Goal: Find specific page/section

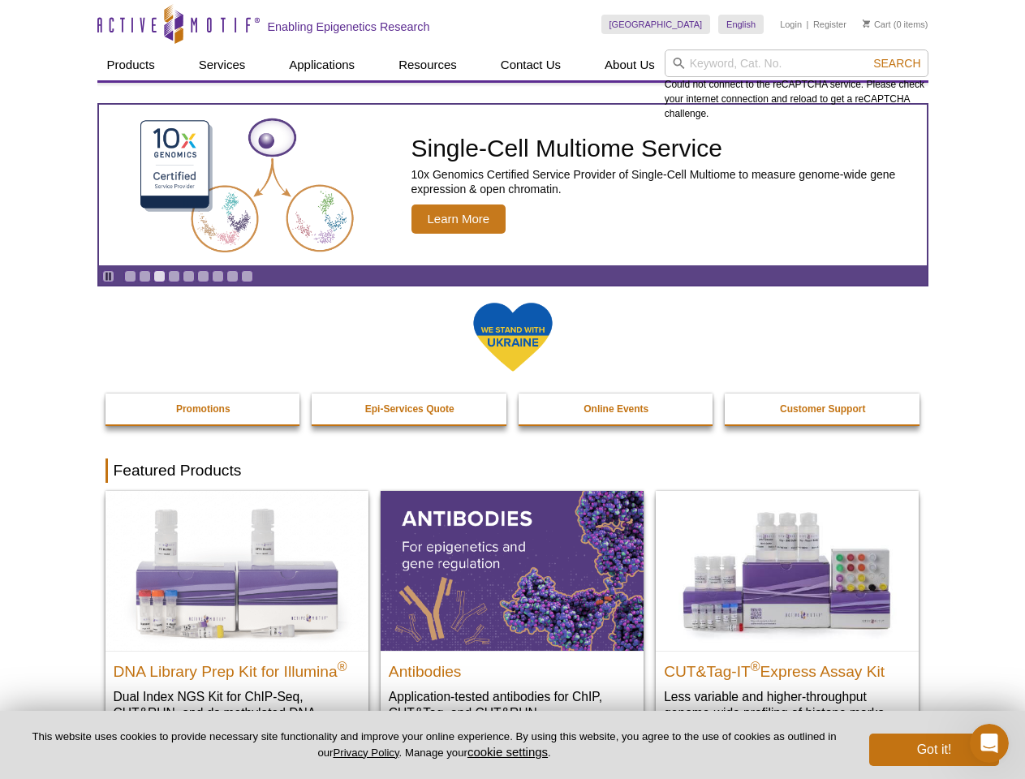
click at [796, 63] on input "search" at bounding box center [797, 64] width 264 height 28
click at [897, 63] on span "Search" at bounding box center [896, 63] width 47 height 13
click at [108, 276] on icon "Pause" at bounding box center [108, 276] width 11 height 11
click at [130, 276] on link "Go to slide 1" at bounding box center [130, 276] width 12 height 12
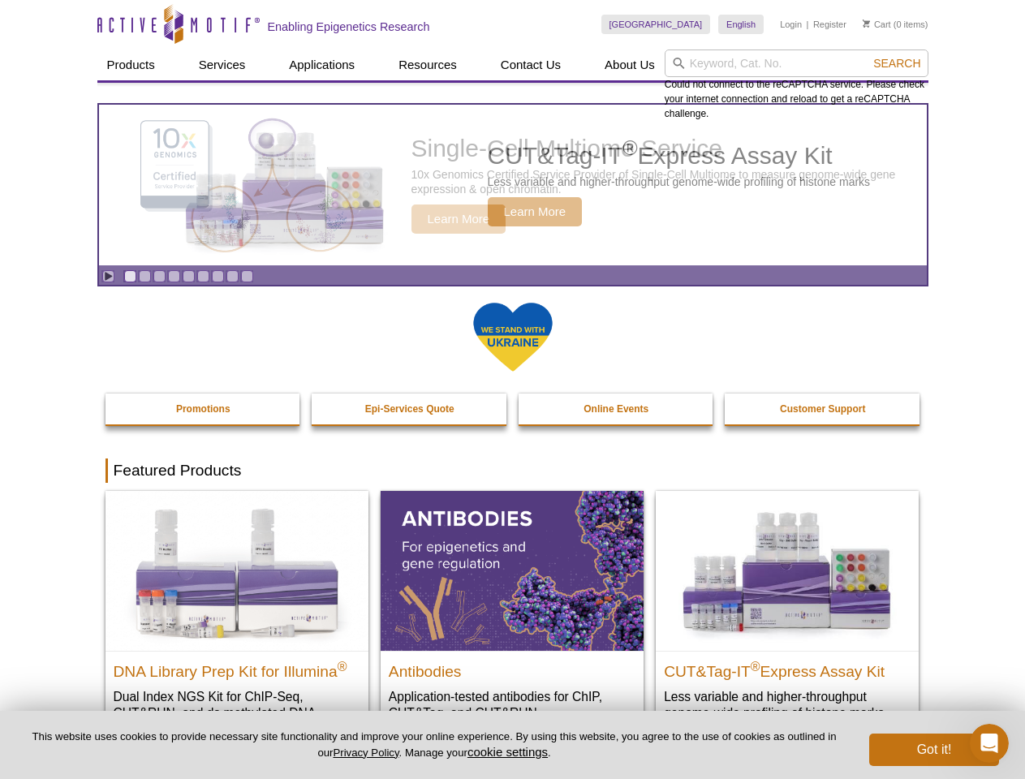
click at [144, 276] on link "Go to slide 2" at bounding box center [145, 276] width 12 height 12
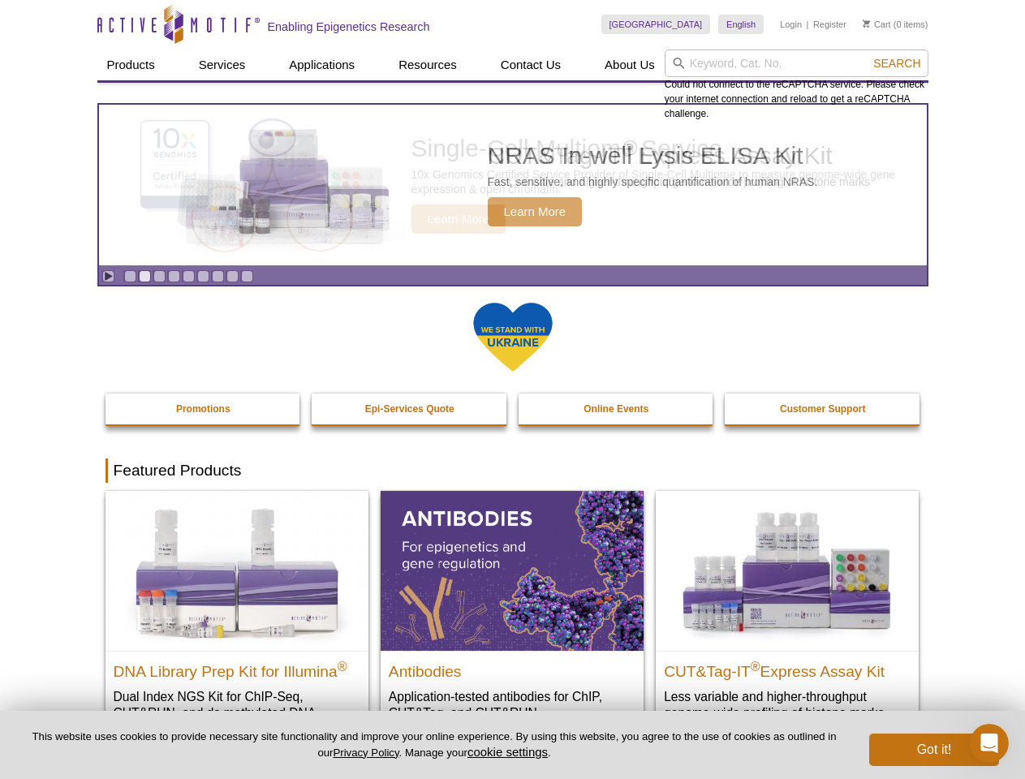
click at [159, 276] on link "Go to slide 3" at bounding box center [159, 276] width 12 height 12
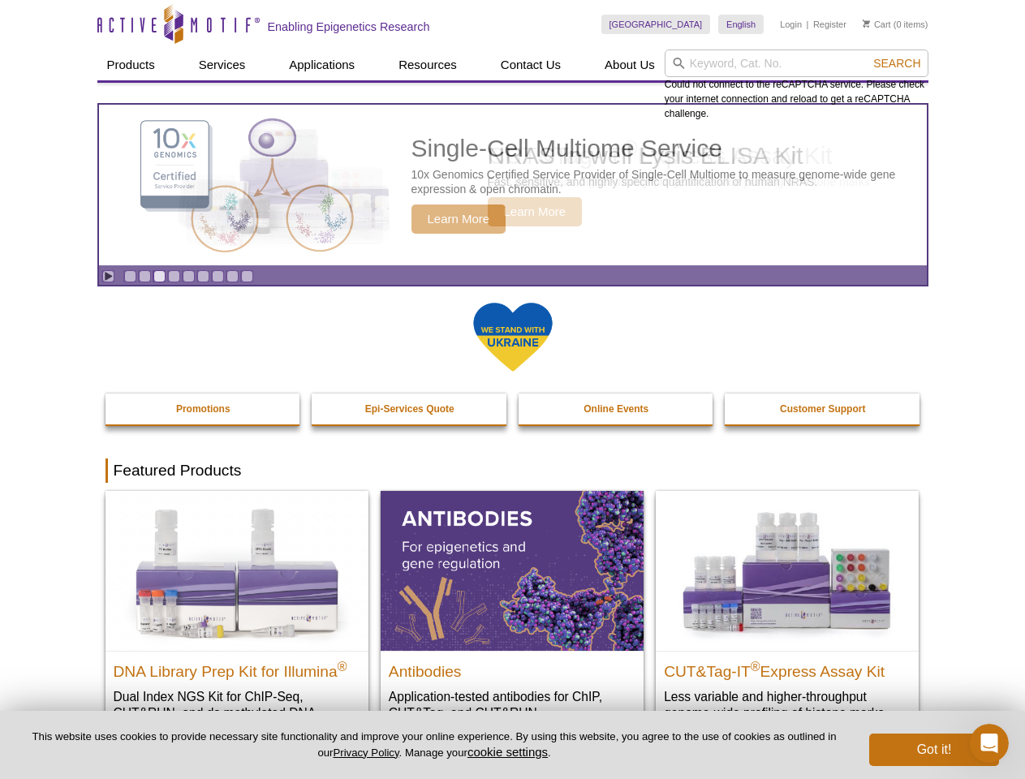
click at [174, 276] on link "Go to slide 4" at bounding box center [174, 276] width 12 height 12
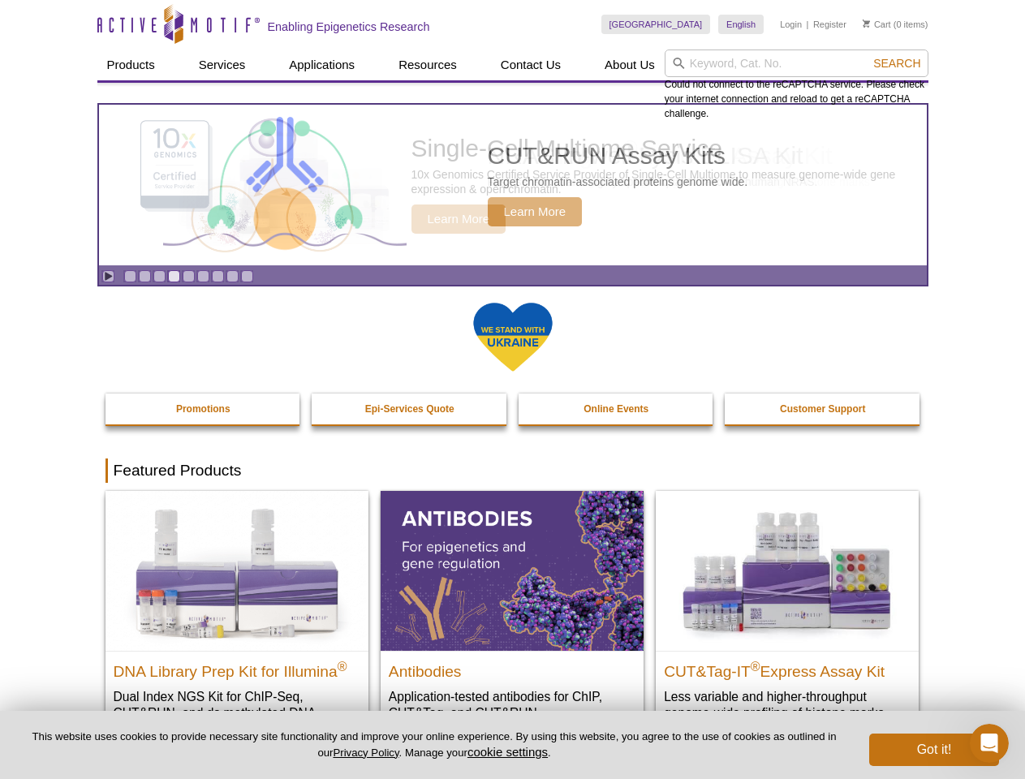
click at [188, 276] on link "Go to slide 5" at bounding box center [189, 276] width 12 height 12
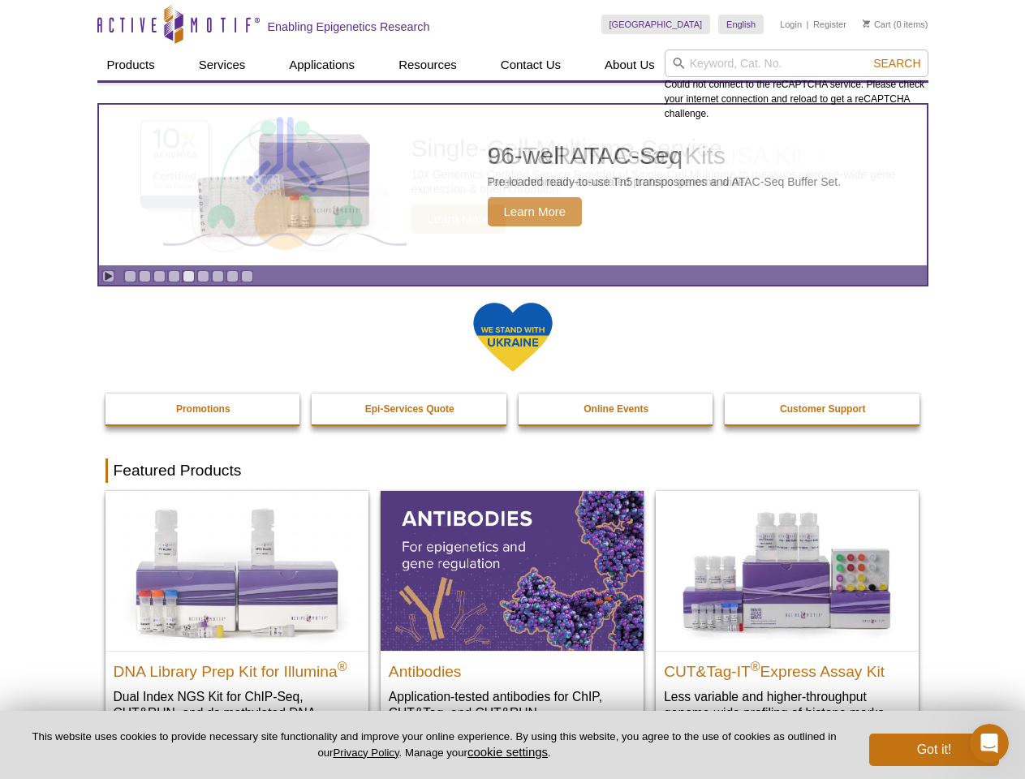
click at [203, 276] on link "Go to slide 6" at bounding box center [203, 276] width 12 height 12
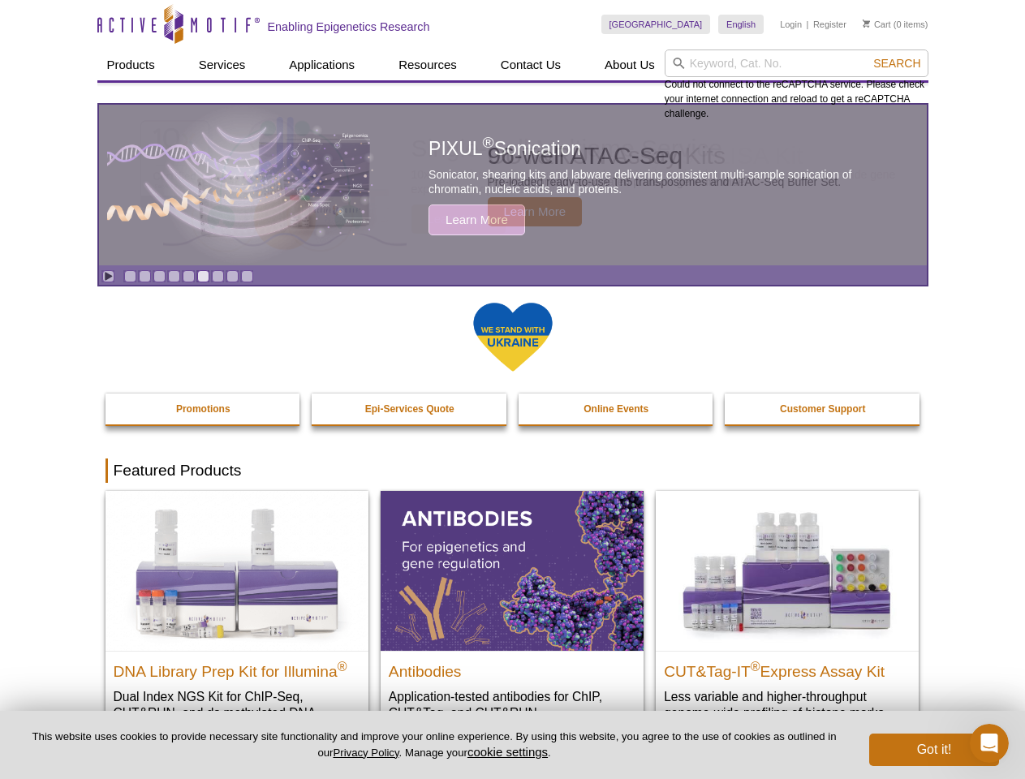
click at [217, 276] on link "Go to slide 7" at bounding box center [218, 276] width 12 height 12
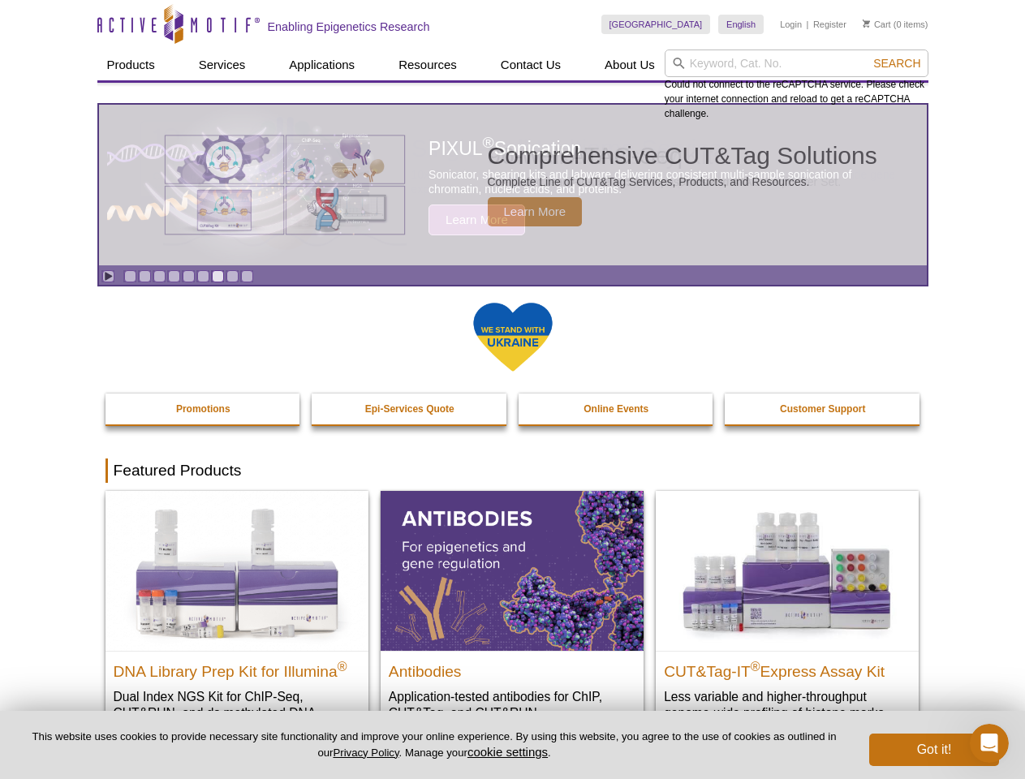
click at [897, 63] on span "Search" at bounding box center [896, 63] width 47 height 13
